Goal: Navigation & Orientation: Find specific page/section

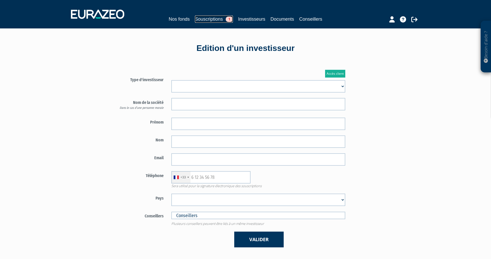
click at [207, 17] on link "Souscriptions 1" at bounding box center [214, 19] width 38 height 7
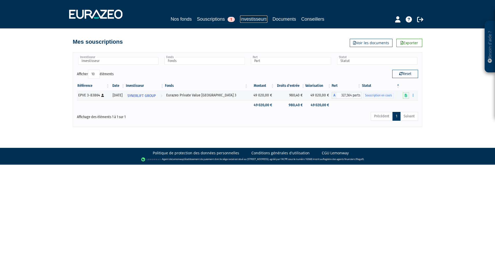
click at [255, 19] on link "Investisseurs" at bounding box center [253, 19] width 27 height 7
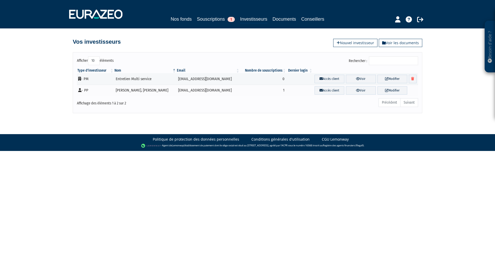
click at [310, 151] on html "Besoin d'aide ? × J'ai besoin d'aide Si vous avez une question à propos du fonc…" at bounding box center [247, 75] width 495 height 151
click at [294, 151] on html "Besoin d'aide ? × J'ai besoin d'aide Si vous avez une question à propos du fonc…" at bounding box center [247, 75] width 495 height 151
click at [274, 151] on html "Besoin d'aide ? × J'ai besoin d'aide Si vous avez une question à propos du fonc…" at bounding box center [247, 75] width 495 height 151
drag, startPoint x: 274, startPoint y: 199, endPoint x: 254, endPoint y: 203, distance: 20.4
click at [254, 151] on html "Besoin d'aide ? × J'ai besoin d'aide Si vous avez une question à propos du fonc…" at bounding box center [247, 75] width 495 height 151
